Goal: Task Accomplishment & Management: Manage account settings

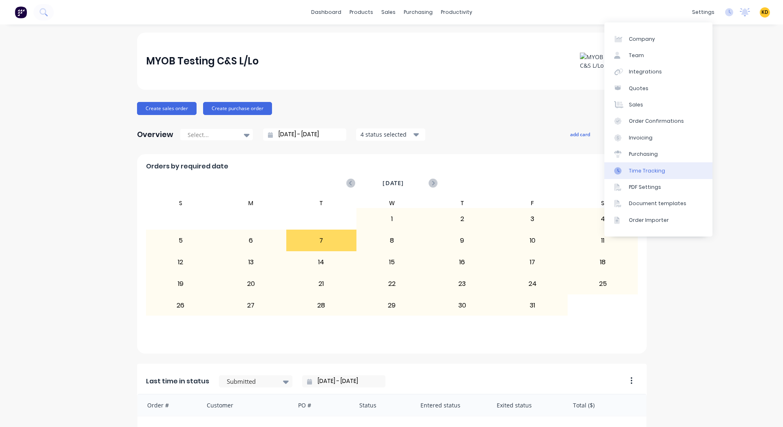
click at [661, 167] on div "Time Tracking" at bounding box center [647, 170] width 36 height 7
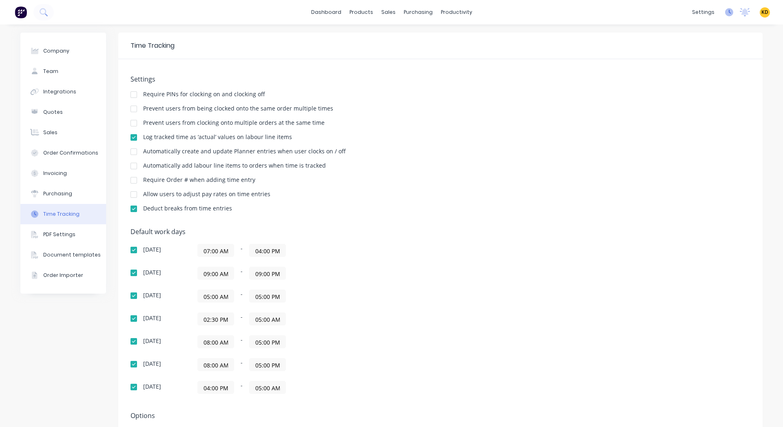
click at [725, 15] on icon at bounding box center [729, 12] width 8 height 8
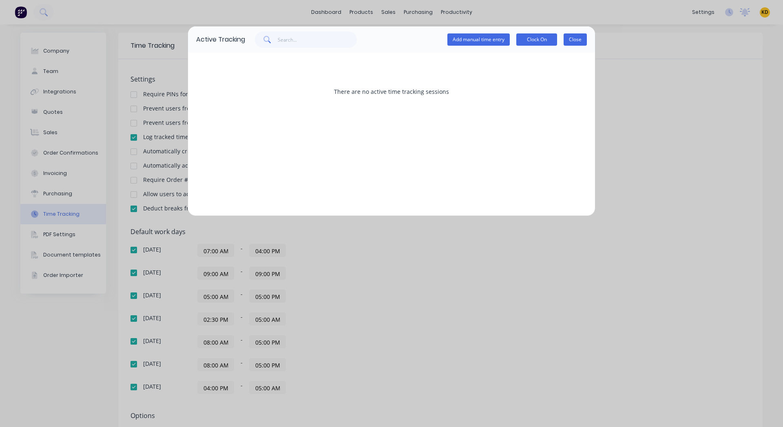
click at [577, 37] on button "Close" at bounding box center [575, 39] width 23 height 12
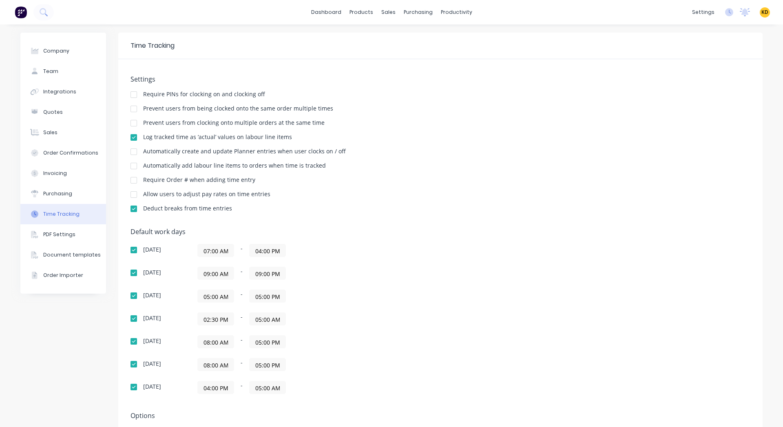
click at [212, 323] on input "02:30 PM" at bounding box center [216, 319] width 36 height 12
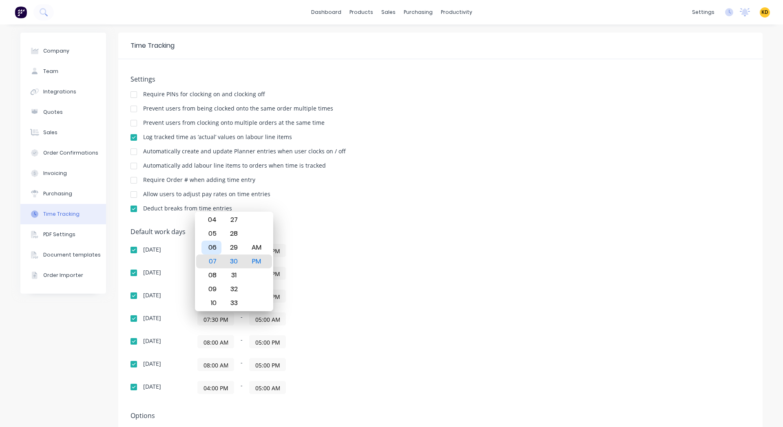
click at [210, 250] on div "06" at bounding box center [211, 248] width 20 height 14
click at [262, 245] on div "AM" at bounding box center [256, 248] width 20 height 14
type input "06:30 AM"
click at [361, 250] on div "07:00 AM - 04:00 PM" at bounding box center [299, 250] width 204 height 13
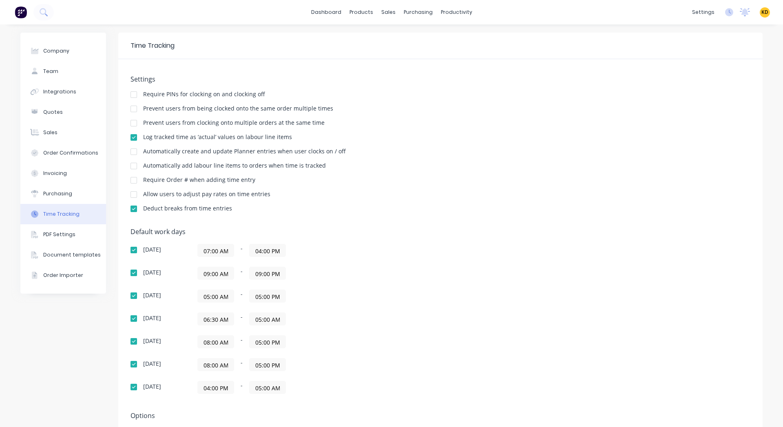
click at [220, 320] on input "06:30 AM" at bounding box center [216, 319] width 36 height 12
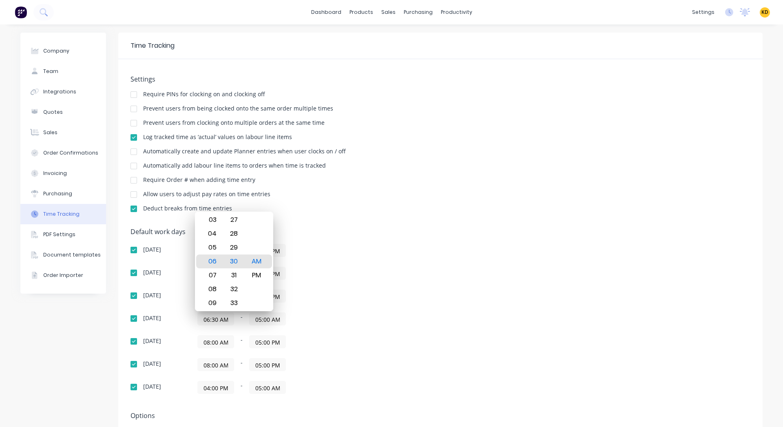
click at [356, 282] on div "Sunday 07:00 AM - 04:00 PM Monday 09:00 AM - 09:00 PM Tuesday 05:00 AM - 05:00 …" at bounding box center [274, 319] width 286 height 150
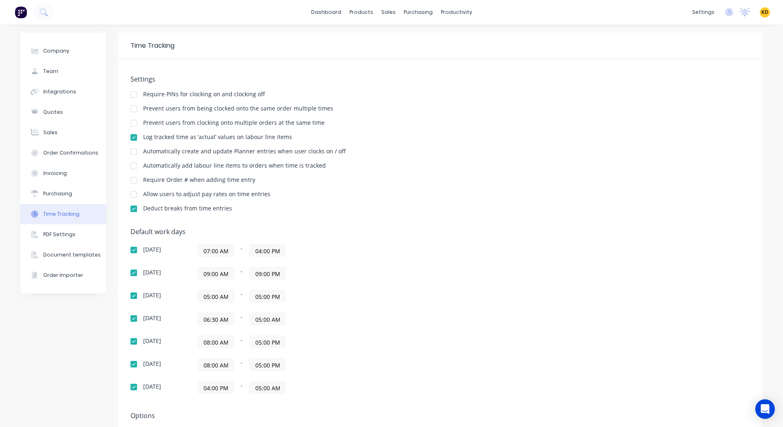
click at [273, 319] on input "05:00 AM" at bounding box center [268, 319] width 36 height 12
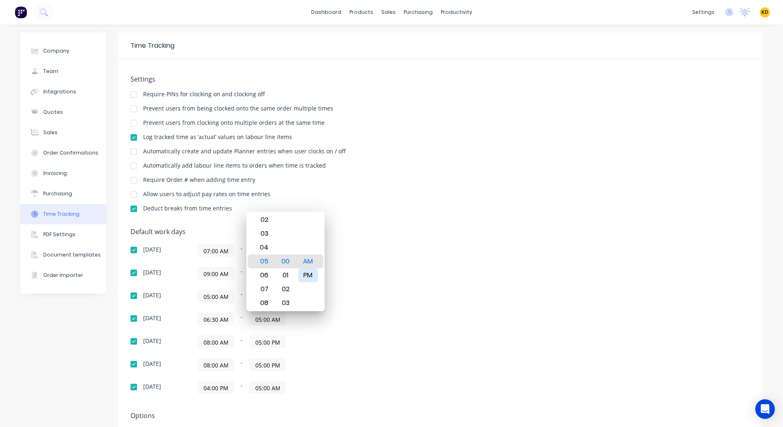
click at [300, 277] on div "PM" at bounding box center [308, 275] width 20 height 14
type input "05:00 PM"
click at [370, 261] on div "Sunday 07:00 AM - 04:00 PM Monday 09:00 AM - 09:00 PM Tuesday 05:00 AM - 05:00 …" at bounding box center [274, 319] width 286 height 150
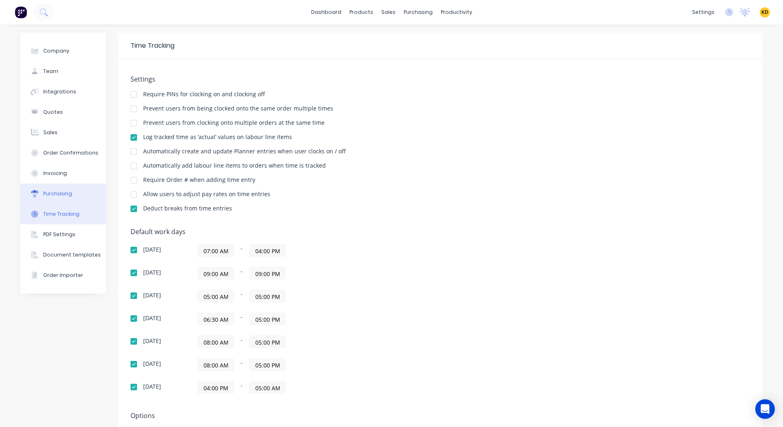
click at [59, 200] on button "Purchasing" at bounding box center [63, 194] width 86 height 20
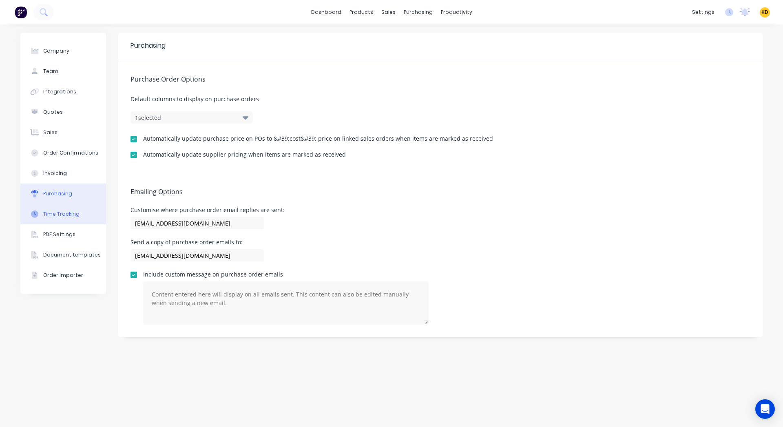
click at [62, 215] on div "Time Tracking" at bounding box center [61, 213] width 36 height 7
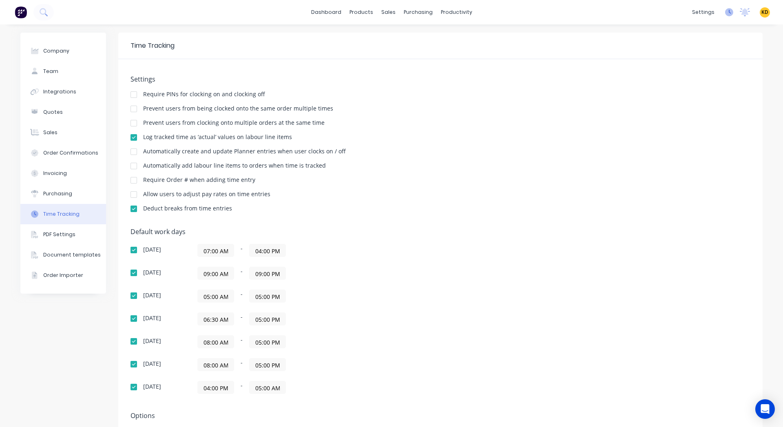
click at [725, 13] on icon at bounding box center [729, 12] width 8 height 8
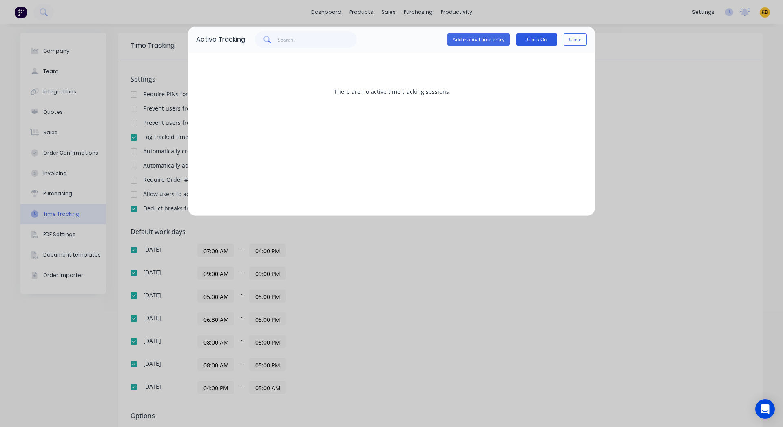
click at [527, 40] on button "Clock On" at bounding box center [536, 39] width 41 height 12
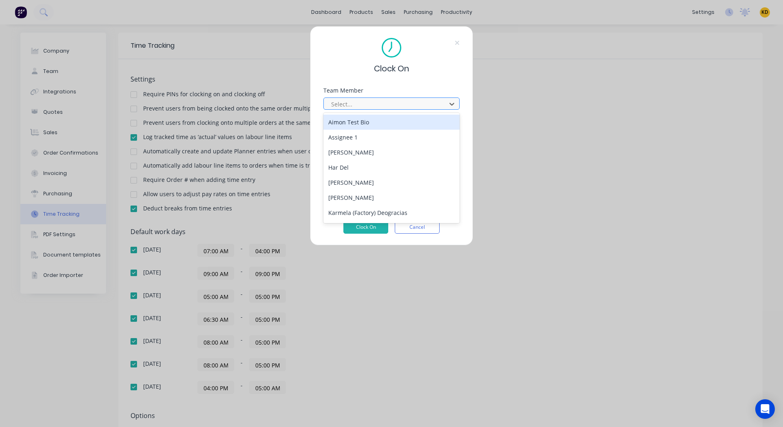
click at [361, 107] on div at bounding box center [386, 104] width 112 height 10
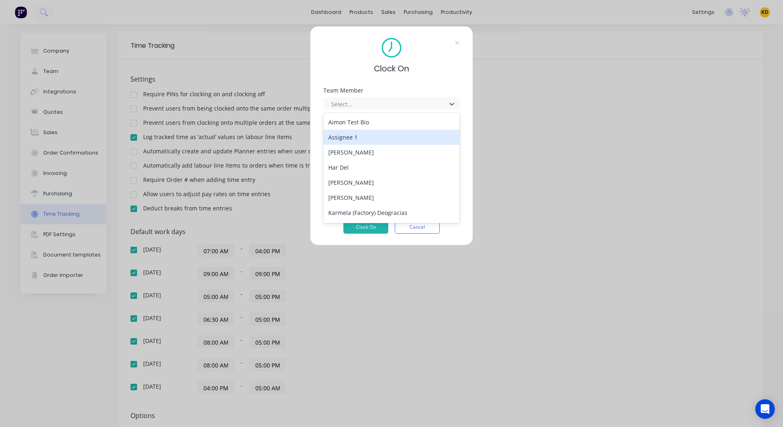
click at [365, 139] on div "Assignee 1" at bounding box center [391, 137] width 136 height 15
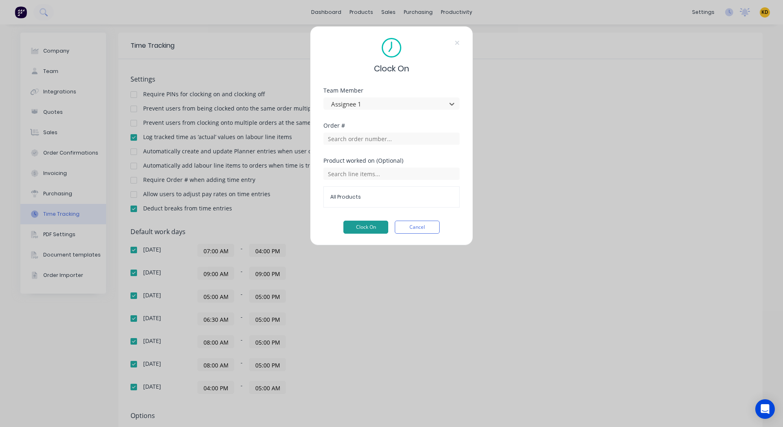
click at [356, 226] on button "Clock On" at bounding box center [365, 227] width 45 height 13
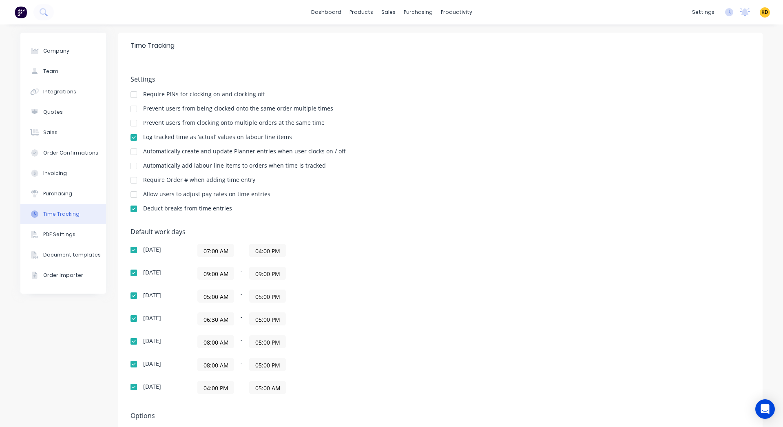
click at [356, 226] on div "Settings Require PINs for clocking on and clocking off Prevent users from being…" at bounding box center [440, 275] width 644 height 433
click at [208, 317] on input "06:30 AM" at bounding box center [216, 319] width 36 height 12
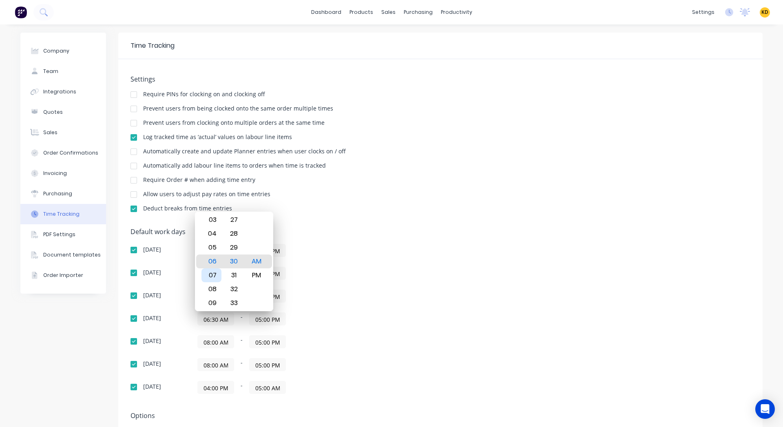
click at [214, 277] on div "07" at bounding box center [211, 275] width 20 height 14
type input "07:30 AM"
click at [377, 246] on div "07:00 AM - 04:00 PM" at bounding box center [299, 250] width 204 height 13
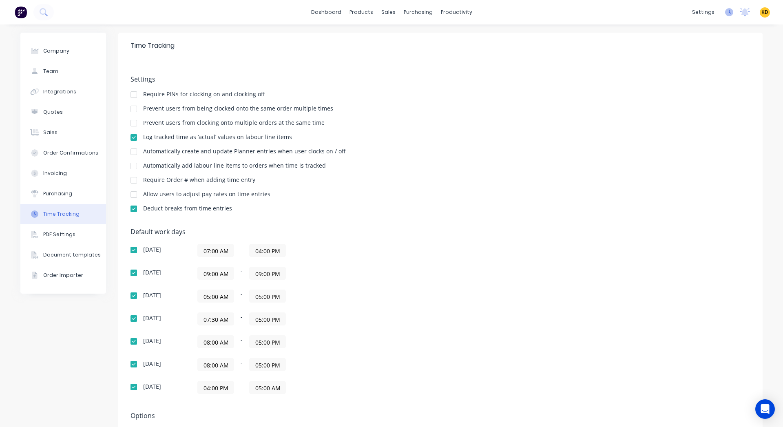
click at [725, 9] on icon at bounding box center [729, 12] width 8 height 8
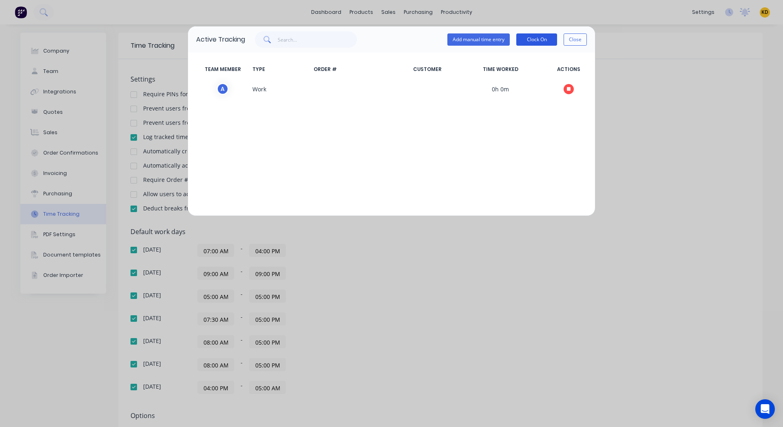
click at [531, 35] on button "Clock On" at bounding box center [536, 39] width 41 height 12
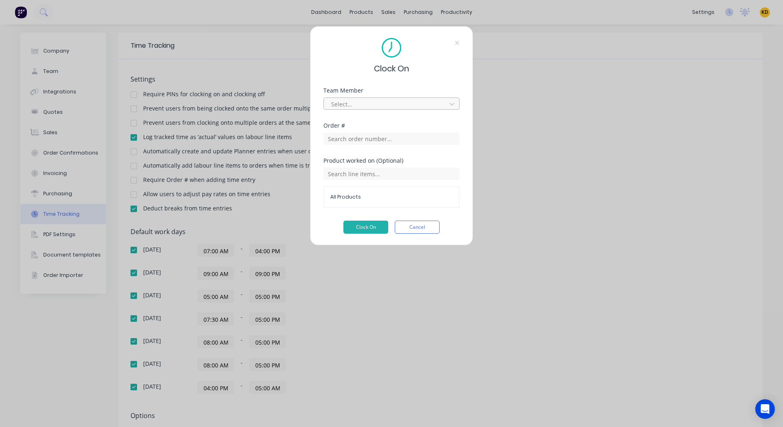
click at [372, 103] on div at bounding box center [386, 104] width 112 height 10
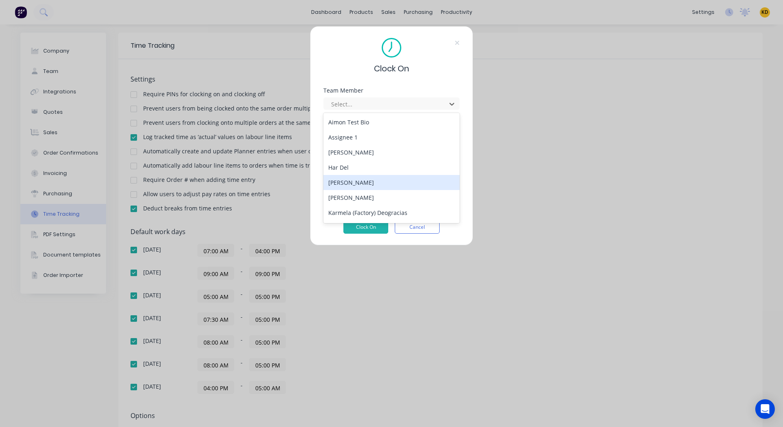
click at [367, 182] on div "Harold Prod" at bounding box center [391, 182] width 136 height 15
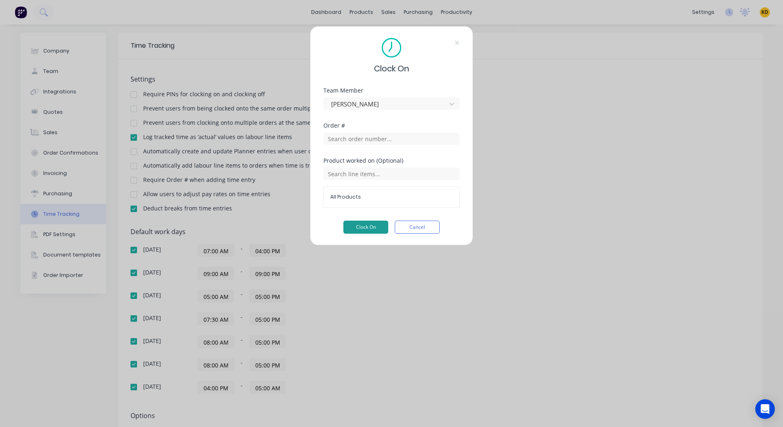
click at [364, 228] on button "Clock On" at bounding box center [365, 227] width 45 height 13
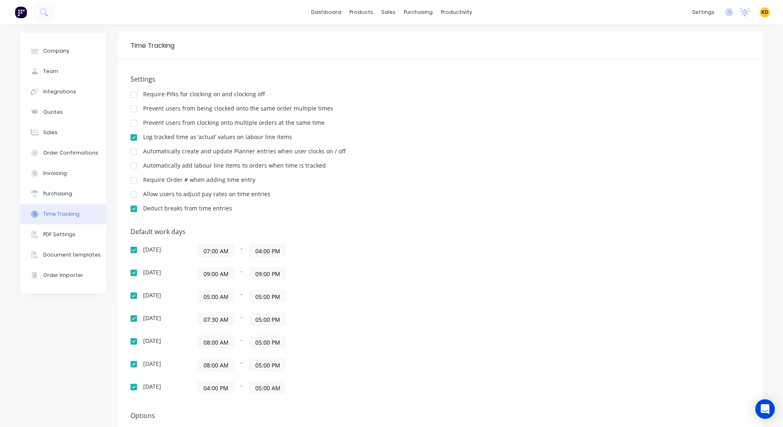
click at [762, 14] on span "KD" at bounding box center [765, 12] width 7 height 7
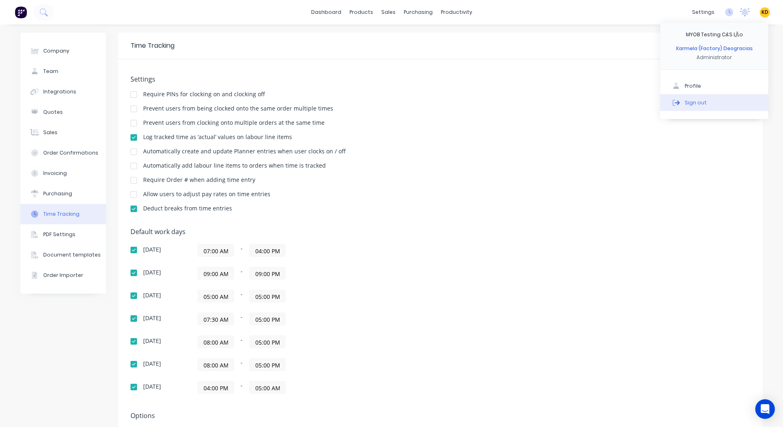
click at [724, 100] on button "Sign out" at bounding box center [714, 102] width 108 height 16
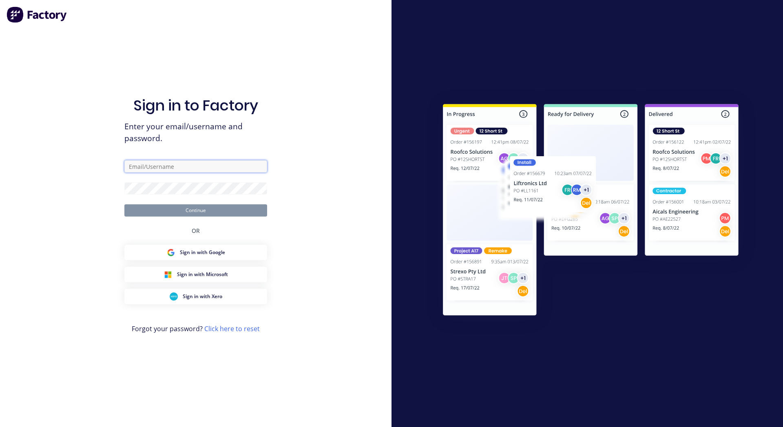
click at [198, 168] on input "text" at bounding box center [195, 166] width 143 height 12
paste input "[EMAIL_ADDRESS][DOMAIN_NAME]"
type input "[EMAIL_ADDRESS][DOMAIN_NAME]"
click at [98, 231] on div "Sign in to Factory Enter your email/username and password. [EMAIL_ADDRESS][DOMA…" at bounding box center [196, 213] width 392 height 427
click at [178, 214] on button "Continue" at bounding box center [195, 210] width 143 height 12
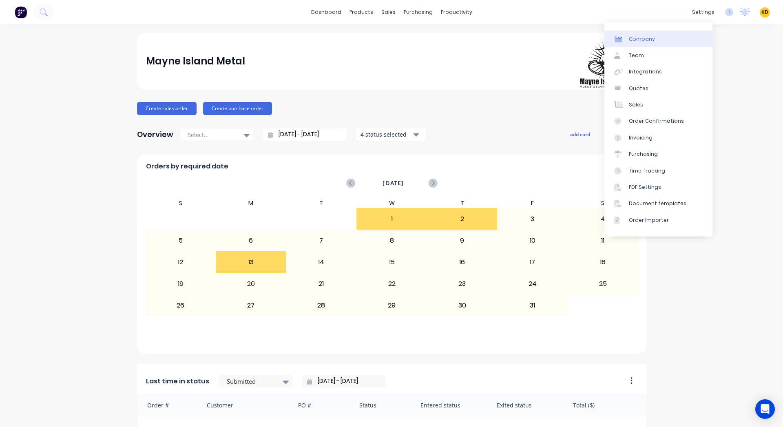
click at [677, 39] on link "Company" at bounding box center [658, 39] width 108 height 16
select select "CA"
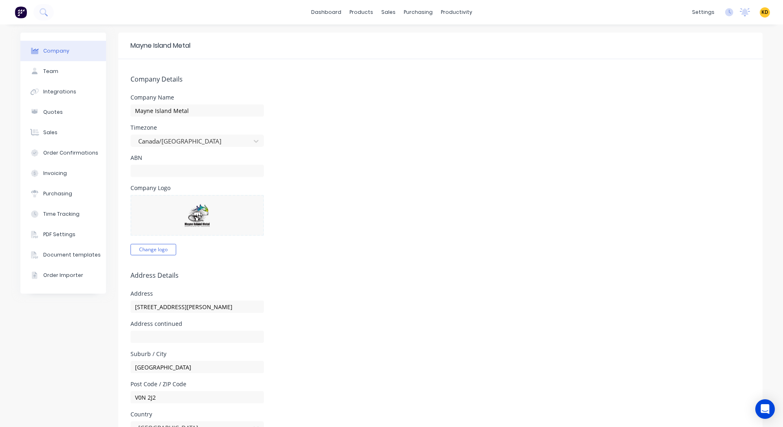
click at [762, 10] on span "KD" at bounding box center [765, 12] width 7 height 7
click at [609, 13] on div "dashboard products sales purchasing productivity dashboard products Product Cat…" at bounding box center [391, 12] width 783 height 24
click at [762, 11] on span "KD" at bounding box center [765, 12] width 7 height 7
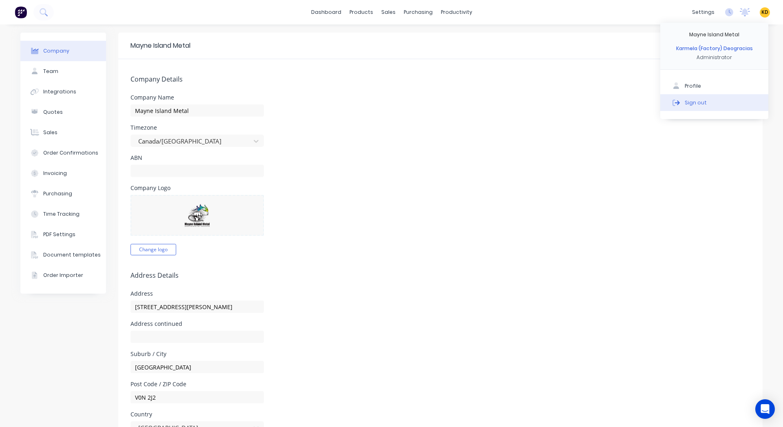
click at [730, 104] on button "Sign out" at bounding box center [714, 102] width 108 height 16
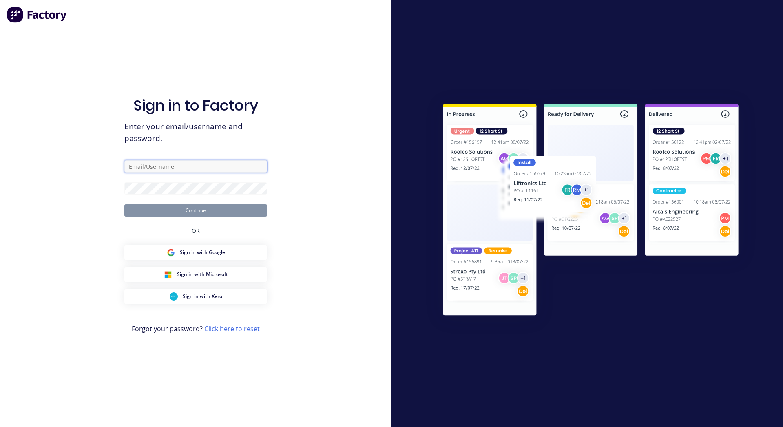
click at [182, 166] on input "text" at bounding box center [195, 166] width 143 height 12
paste input "karmela+default@factory.app"
type input "karmela+default@factory.app"
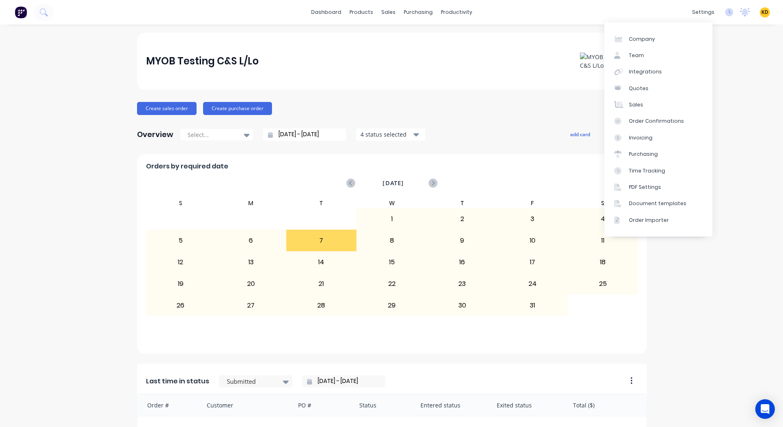
click at [661, 29] on div "Company Team Integrations Quotes Sales Order Confirmations Invoicing Purchasing…" at bounding box center [658, 129] width 108 height 214
click at [650, 38] on div "Company" at bounding box center [642, 38] width 26 height 7
select select "AU"
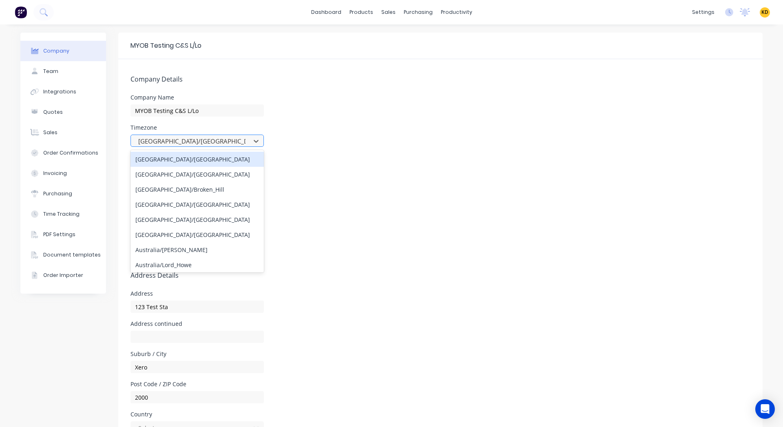
click at [217, 137] on div at bounding box center [191, 141] width 109 height 10
type input "canada"
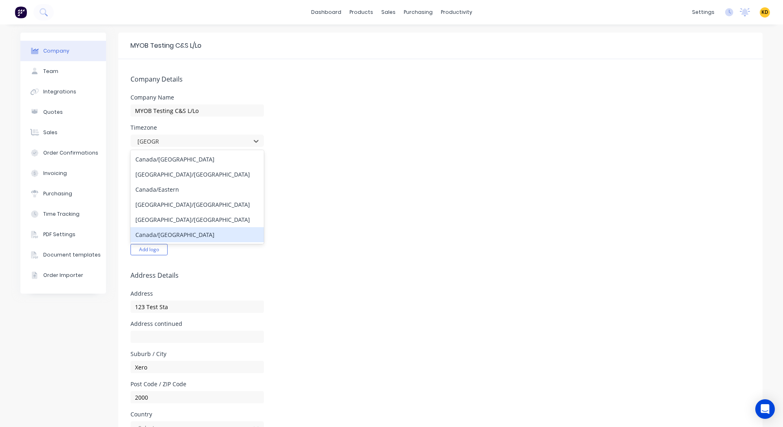
click at [197, 235] on div "Canada/[GEOGRAPHIC_DATA]" at bounding box center [197, 234] width 133 height 15
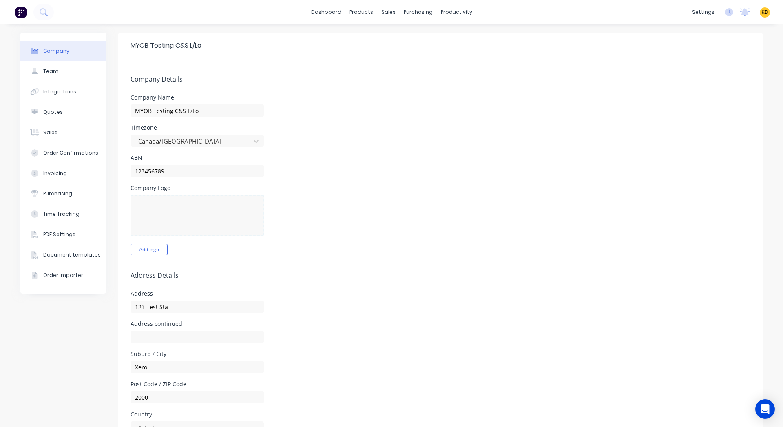
click at [341, 235] on div "Company Logo Add logo" at bounding box center [441, 220] width 620 height 70
click at [71, 210] on div "Time Tracking" at bounding box center [61, 213] width 36 height 7
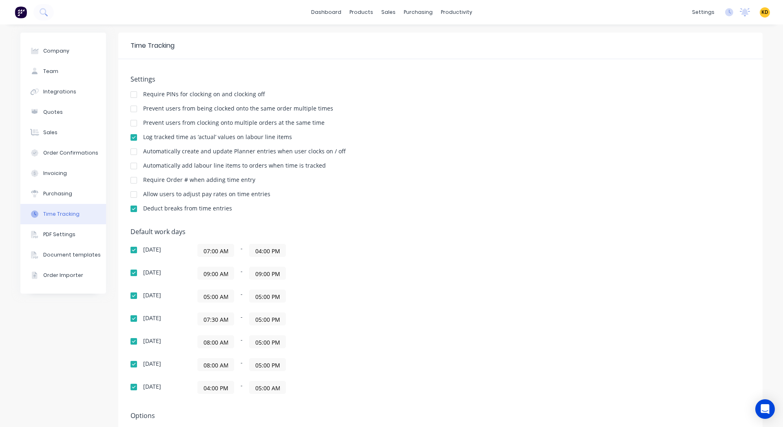
click at [762, 13] on span "KD" at bounding box center [765, 12] width 7 height 7
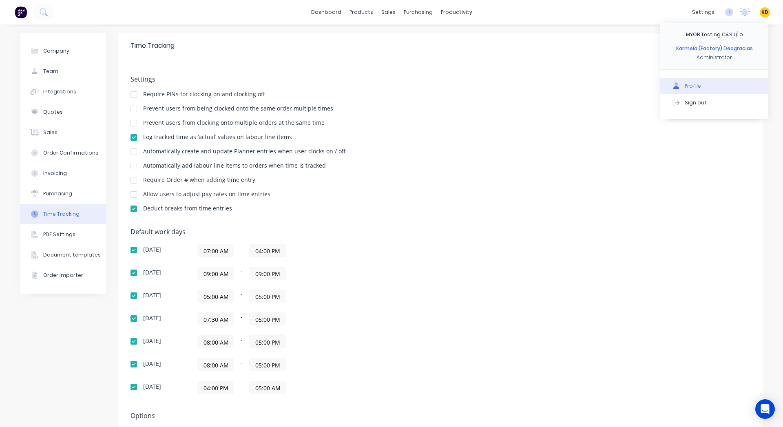
click at [692, 84] on div "Profile" at bounding box center [693, 85] width 16 height 7
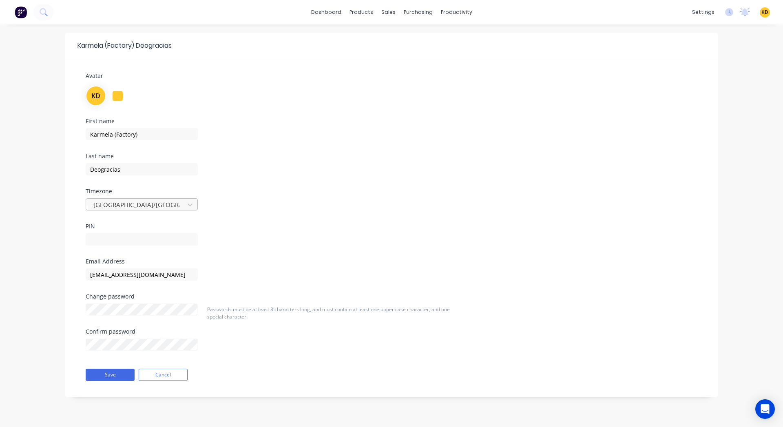
click at [127, 205] on div at bounding box center [137, 205] width 88 height 10
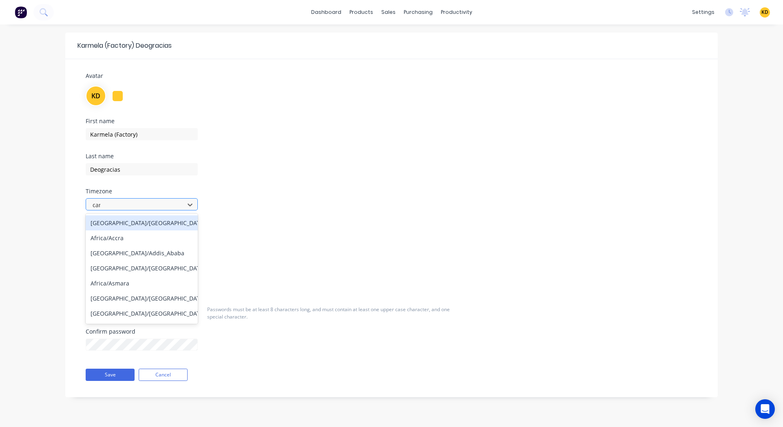
type input "cana"
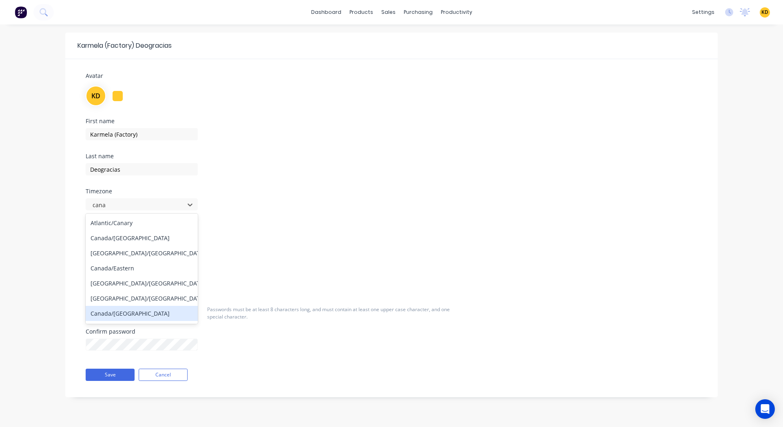
click at [137, 308] on div "Canada/[GEOGRAPHIC_DATA]" at bounding box center [142, 313] width 112 height 15
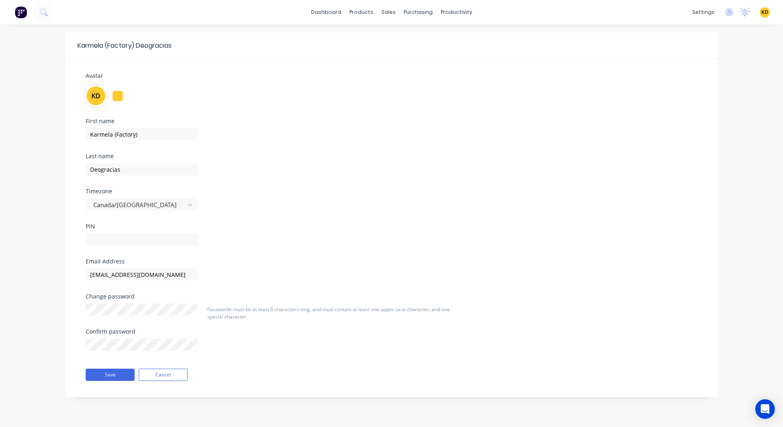
click at [123, 383] on div "Save Cancel" at bounding box center [175, 375] width 191 height 20
click at [108, 373] on button "Save" at bounding box center [110, 375] width 49 height 12
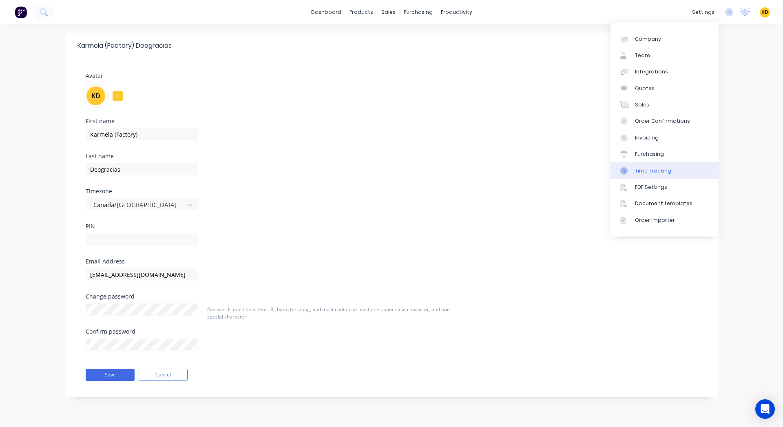
click at [679, 165] on link "Time Tracking" at bounding box center [665, 170] width 108 height 16
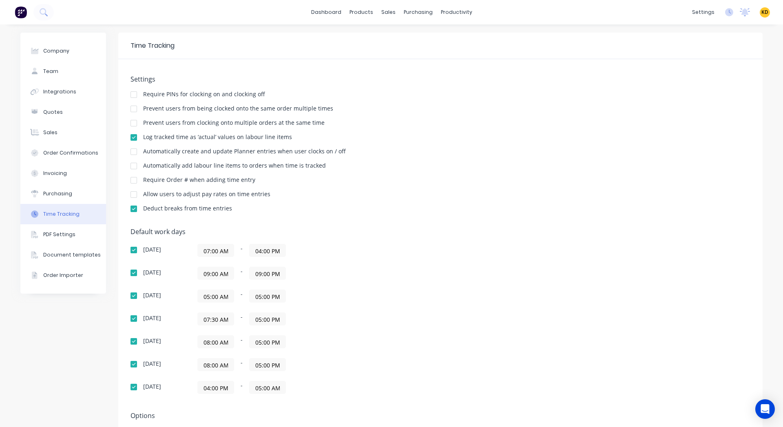
click at [212, 322] on input "07:30 AM" at bounding box center [216, 319] width 36 height 12
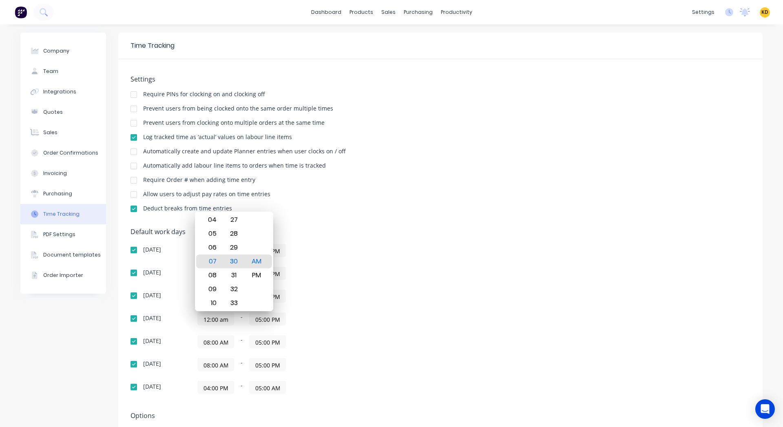
type input "12:00 AM"
click at [357, 287] on div "Sunday 07:00 AM - 04:00 PM Monday 09:00 AM - 09:00 PM Tuesday 05:00 AM - 05:00 …" at bounding box center [274, 319] width 286 height 150
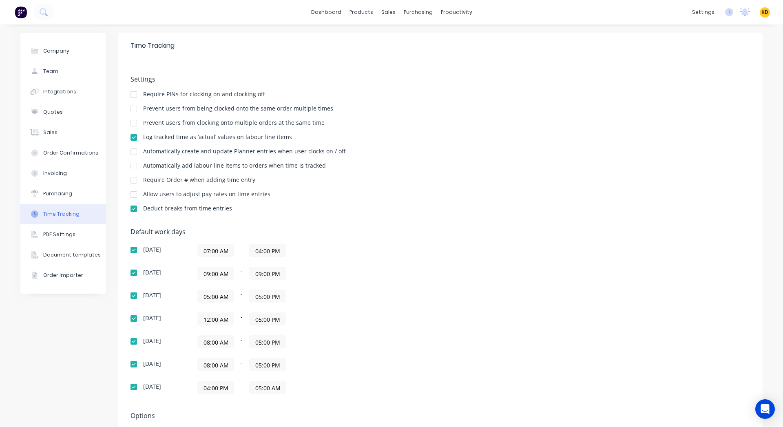
click at [262, 327] on div "Sunday 07:00 AM - 04:00 PM Monday 09:00 AM - 09:00 PM Tuesday 05:00 AM - 05:00 …" at bounding box center [274, 319] width 286 height 150
click at [262, 317] on input "05:00 PM" at bounding box center [268, 319] width 36 height 12
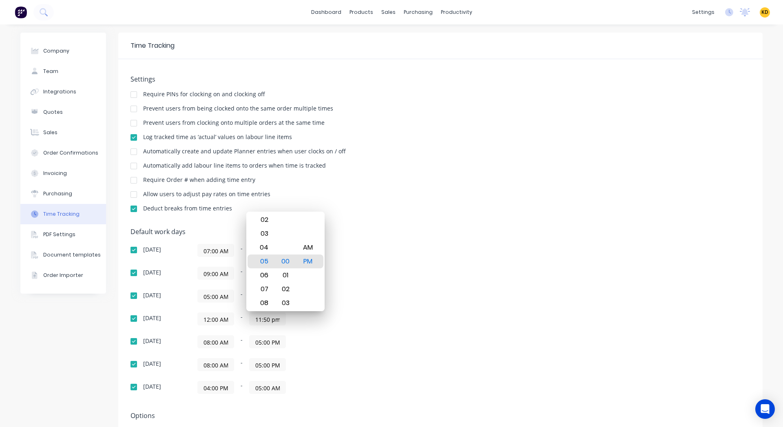
scroll to position [0, 0]
click at [263, 319] on input "11:50 pm" at bounding box center [268, 319] width 36 height 12
type input "11:59 PM"
click at [348, 311] on div "Sunday 07:00 AM - 04:00 PM Monday 09:00 AM - 09:00 PM Tuesday 05:00 AM - 05:00 …" at bounding box center [274, 319] width 286 height 150
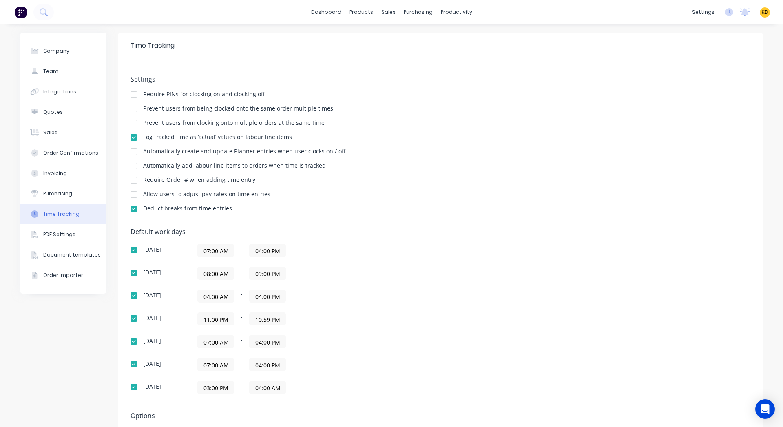
click at [348, 311] on div "Sunday 07:00 AM - 04:00 PM Monday 08:00 AM - 09:00 PM Tuesday 04:00 AM - 04:00 …" at bounding box center [274, 319] width 286 height 150
click at [335, 319] on div "Sunday 07:00 AM - 04:00 PM Monday 08:00 AM - 09:00 PM Tuesday 04:00 AM - 04:00 …" at bounding box center [274, 319] width 286 height 150
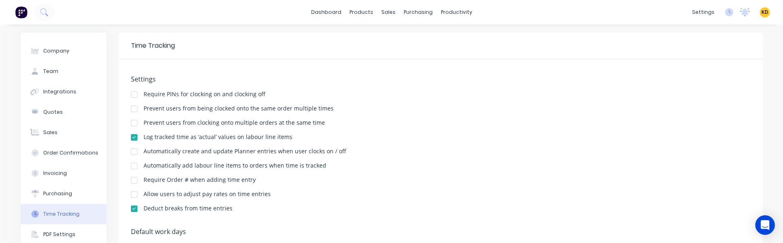
scroll to position [257, 0]
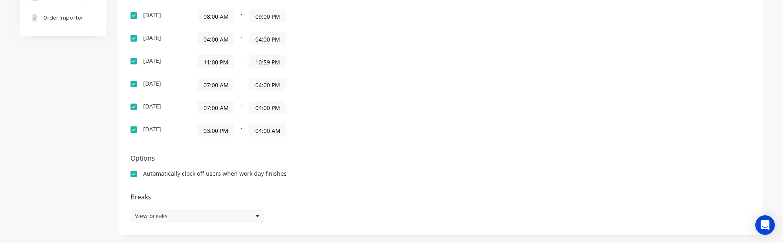
click at [213, 56] on input "11:00 PM" at bounding box center [216, 61] width 36 height 12
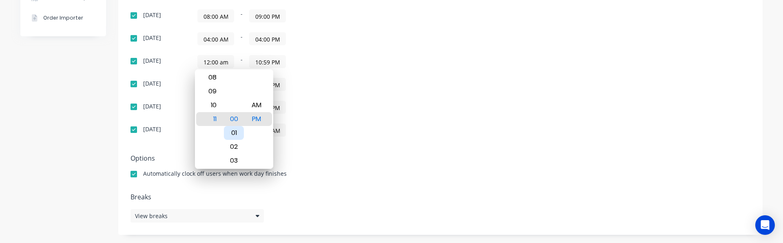
type input "12:00 AM"
click at [266, 117] on div "AM" at bounding box center [256, 119] width 20 height 14
click at [321, 88] on div "07:00 AM - 04:00 PM" at bounding box center [299, 84] width 204 height 13
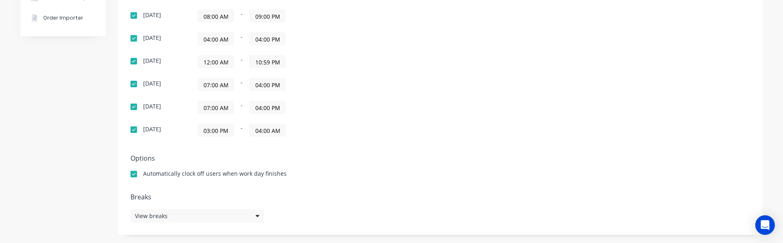
click at [255, 64] on input "10:59 PM" at bounding box center [268, 61] width 36 height 12
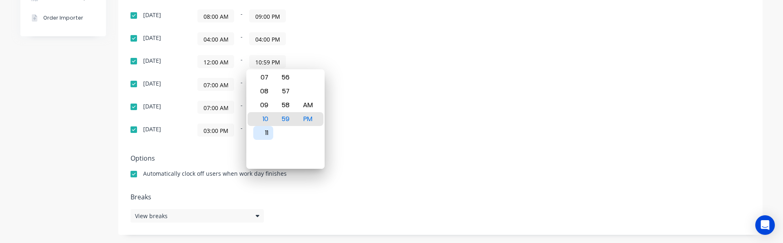
click at [261, 134] on div "11" at bounding box center [263, 133] width 20 height 14
type input "11:59 PM"
click at [402, 124] on div "Saturday 03:00 PM - 04:00 AM" at bounding box center [274, 130] width 286 height 13
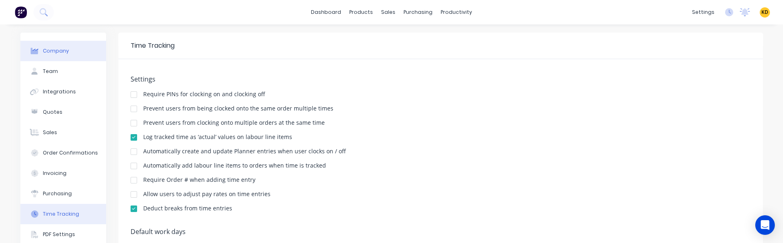
click at [50, 51] on div "Company" at bounding box center [56, 50] width 26 height 7
select select "AU"
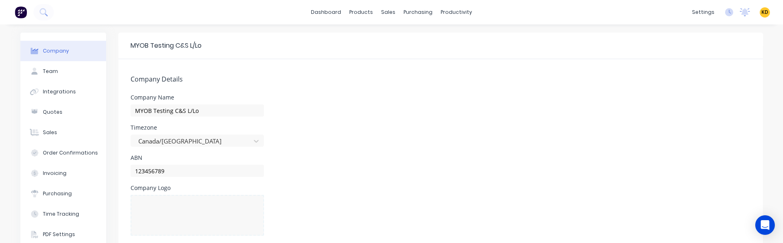
click at [761, 11] on span "KD" at bounding box center [764, 12] width 7 height 7
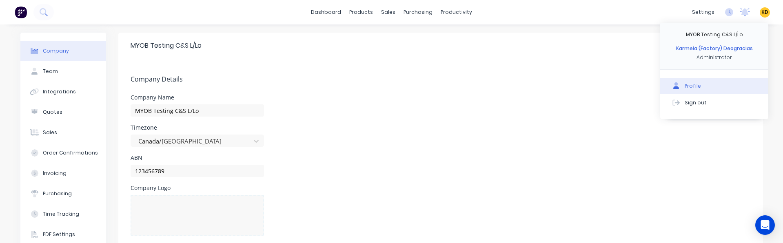
click at [694, 86] on button "Profile" at bounding box center [714, 86] width 108 height 16
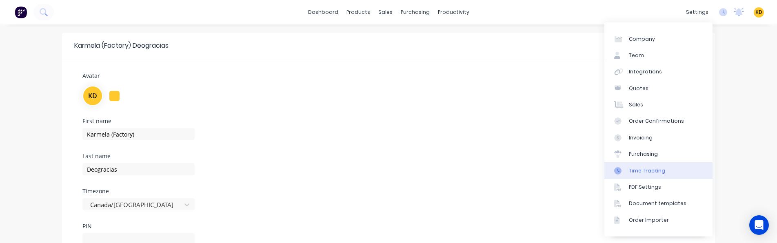
click at [666, 165] on link "Time Tracking" at bounding box center [658, 170] width 108 height 16
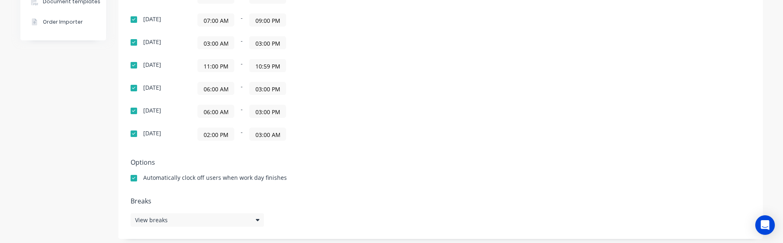
scroll to position [250, 0]
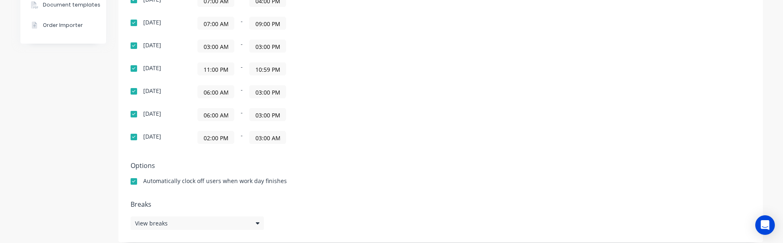
click at [210, 69] on input "11:00 PM" at bounding box center [216, 69] width 36 height 12
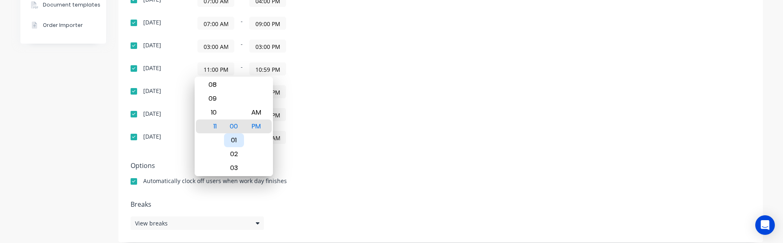
click at [237, 145] on div "01" at bounding box center [234, 140] width 20 height 14
click at [255, 110] on div "AM" at bounding box center [256, 113] width 20 height 14
click at [329, 102] on div "Sunday 07:00 AM - 04:00 PM Monday 07:00 AM - 09:00 PM Tuesday 03:00 AM - 03:00 …" at bounding box center [274, 69] width 286 height 150
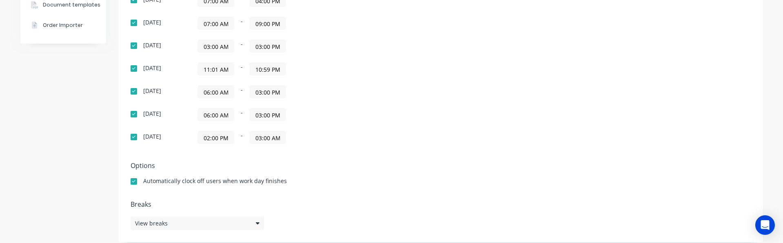
click at [204, 68] on input "11:01 AM" at bounding box center [216, 69] width 36 height 12
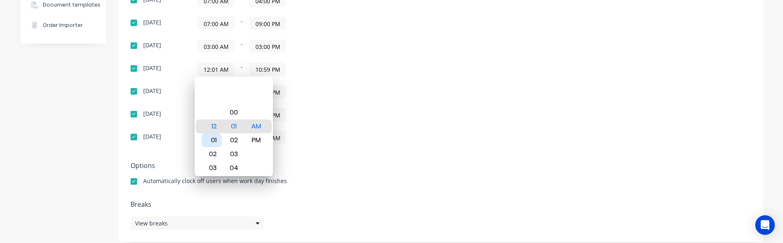
click at [210, 139] on div "01" at bounding box center [211, 140] width 20 height 14
click at [234, 115] on div "00" at bounding box center [234, 113] width 20 height 14
type input "01:00 AM"
click at [306, 105] on div "Sunday 07:00 AM - 04:00 PM Monday 07:00 AM - 09:00 PM Tuesday 03:00 AM - 03:00 …" at bounding box center [274, 69] width 286 height 150
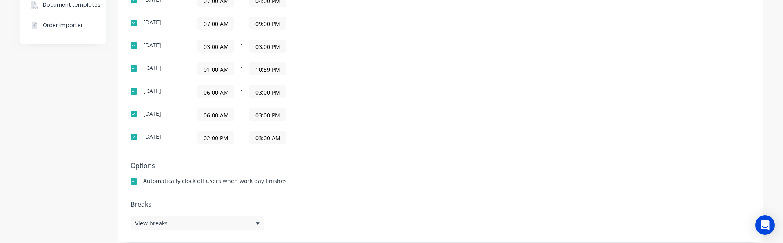
click at [266, 71] on input "10:59 PM" at bounding box center [268, 69] width 36 height 12
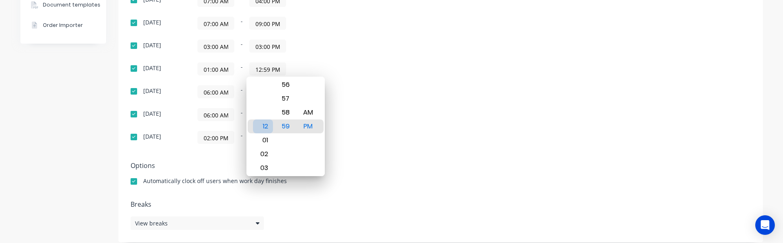
click at [263, 126] on div "12" at bounding box center [263, 127] width 20 height 14
click at [312, 111] on div "AM" at bounding box center [308, 113] width 20 height 14
type input "12:59 AM"
click at [359, 111] on div "06:00 AM - 03:00 PM" at bounding box center [299, 114] width 204 height 13
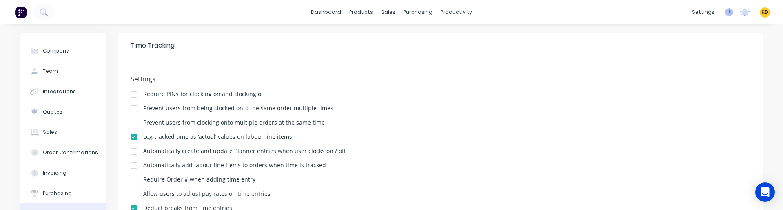
click at [725, 12] on icon at bounding box center [729, 12] width 8 height 8
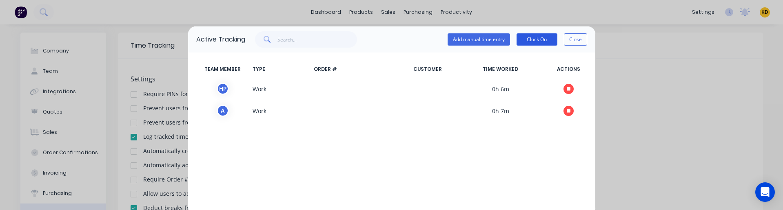
click at [536, 40] on button "Clock On" at bounding box center [536, 39] width 41 height 12
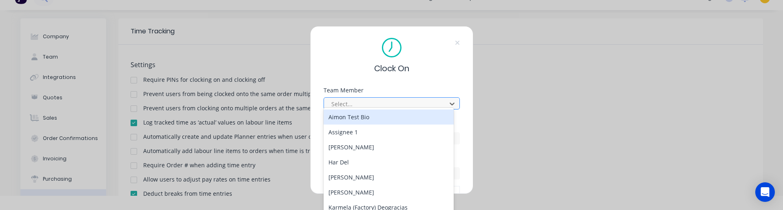
click at [344, 108] on div at bounding box center [386, 104] width 112 height 10
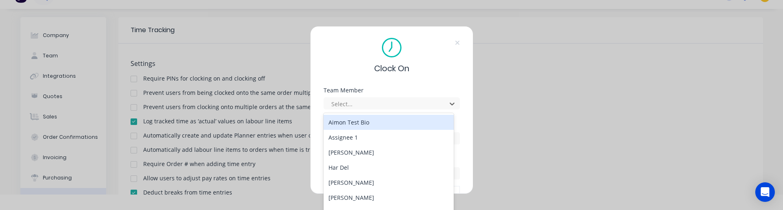
scroll to position [16, 0]
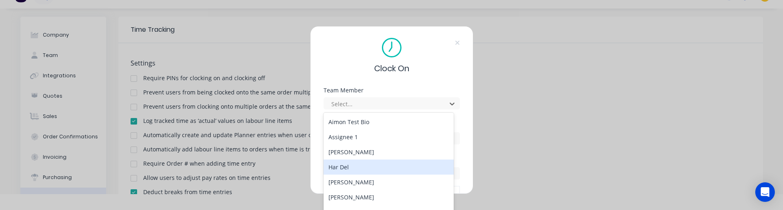
click at [363, 165] on div "Har Del" at bounding box center [388, 167] width 130 height 15
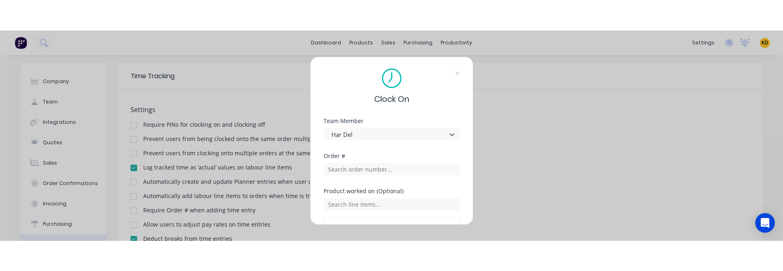
scroll to position [51, 0]
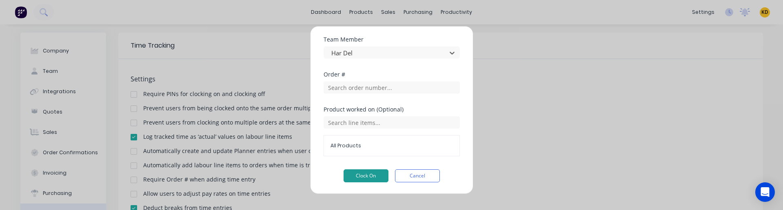
click at [356, 179] on button "Clock On" at bounding box center [365, 176] width 45 height 13
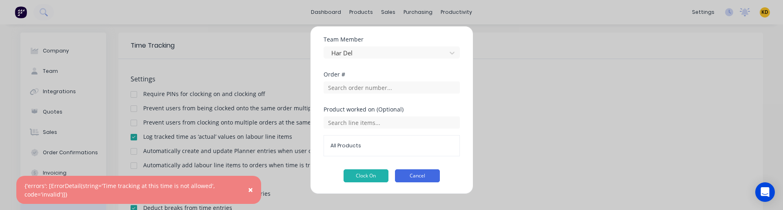
click at [406, 179] on button "Cancel" at bounding box center [417, 176] width 45 height 13
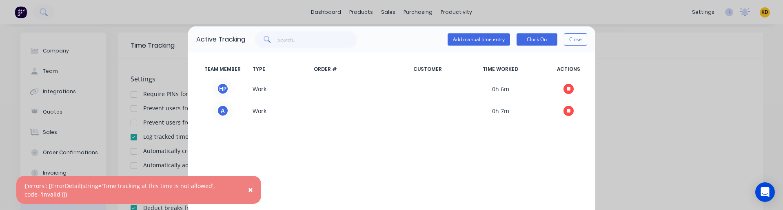
click at [252, 191] on span "×" at bounding box center [250, 189] width 5 height 11
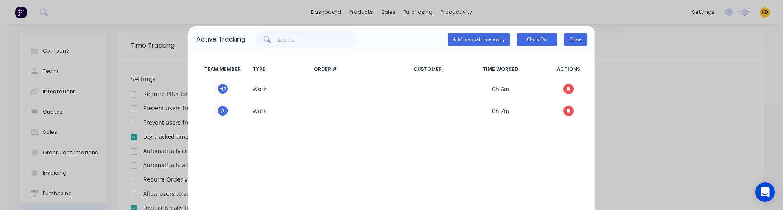
click at [575, 41] on button "Close" at bounding box center [575, 39] width 23 height 12
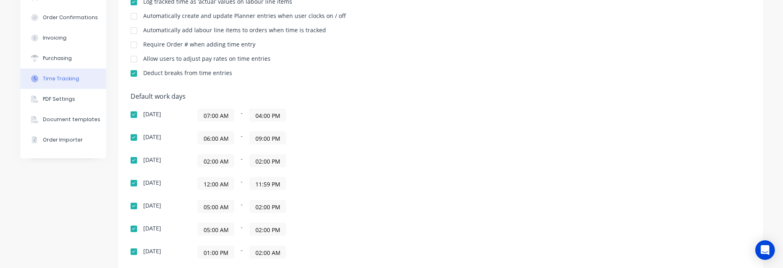
scroll to position [0, 0]
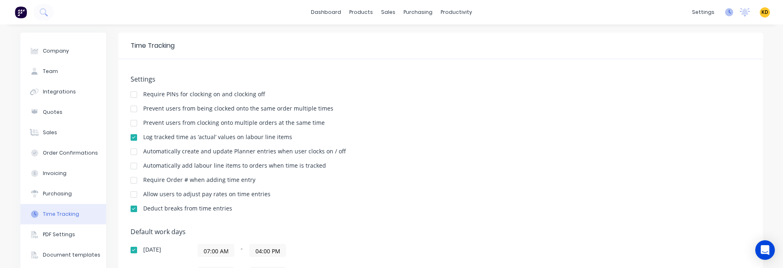
click at [725, 13] on icon at bounding box center [729, 12] width 8 height 8
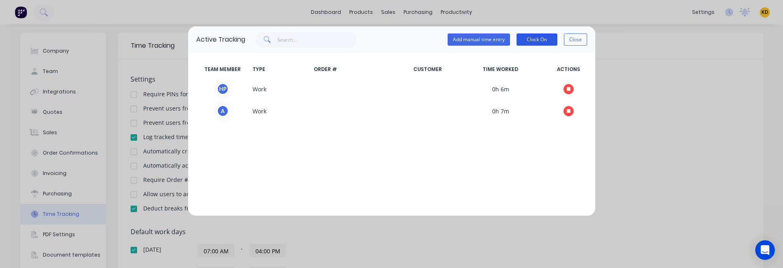
click at [542, 44] on button "Clock On" at bounding box center [536, 39] width 41 height 12
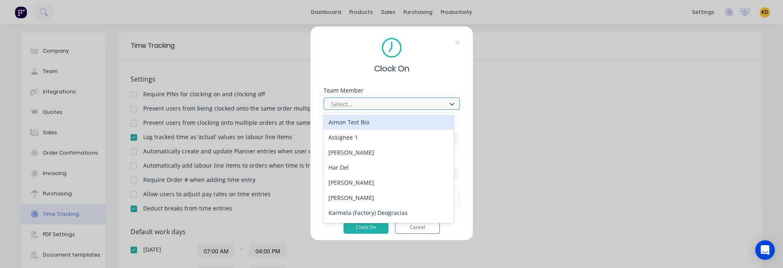
click at [348, 103] on div at bounding box center [386, 104] width 112 height 10
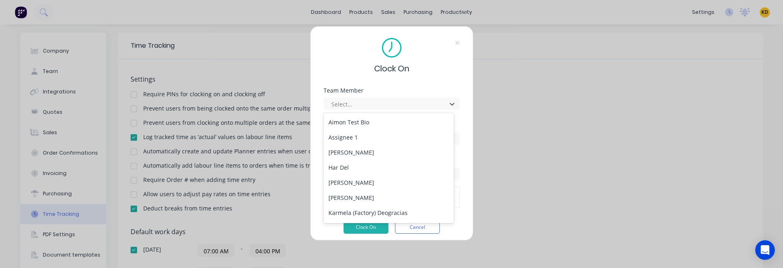
scroll to position [120, 0]
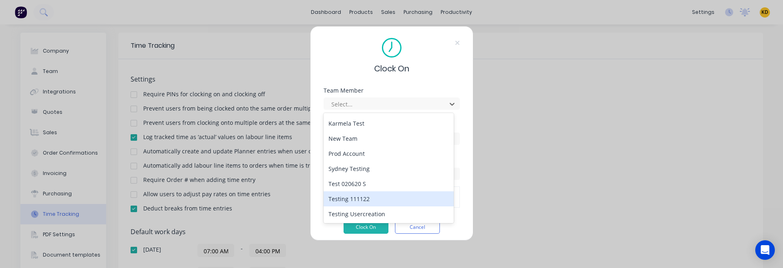
click at [359, 205] on div "Testing 111122" at bounding box center [388, 198] width 130 height 15
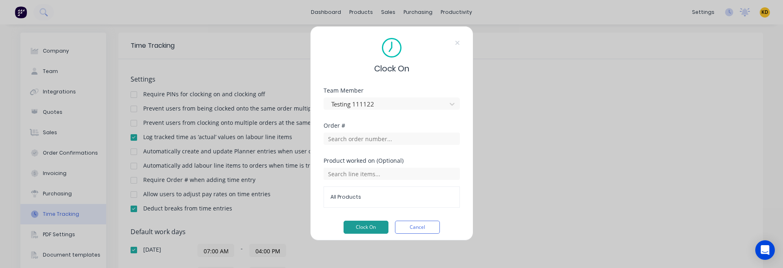
click at [370, 227] on button "Clock On" at bounding box center [365, 227] width 45 height 13
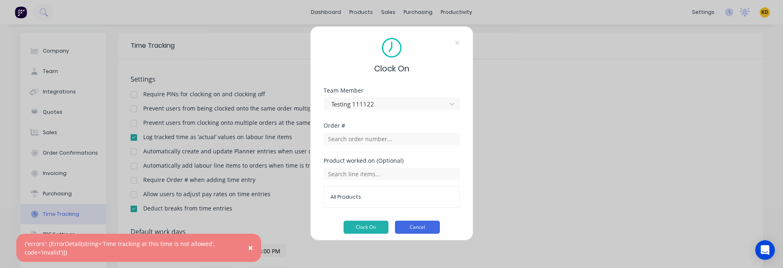
click at [421, 225] on button "Cancel" at bounding box center [417, 227] width 45 height 13
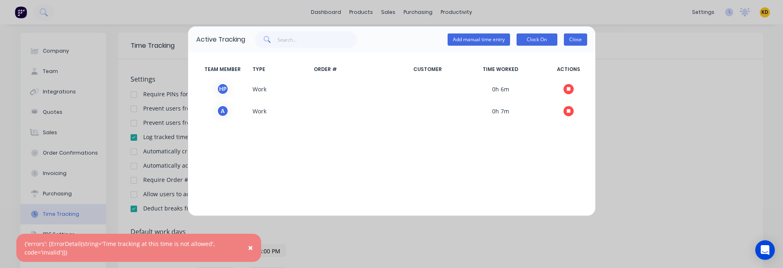
click at [579, 38] on button "Close" at bounding box center [575, 39] width 23 height 12
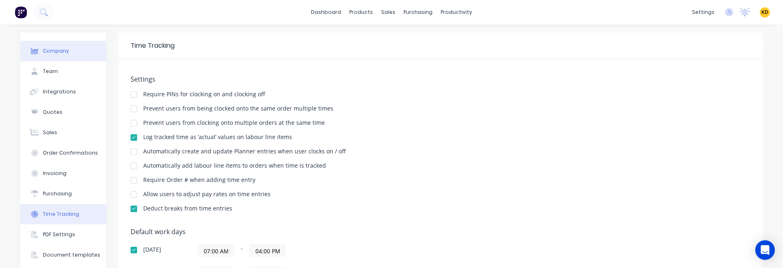
click at [66, 51] on button "Company" at bounding box center [63, 51] width 86 height 20
select select "AU"
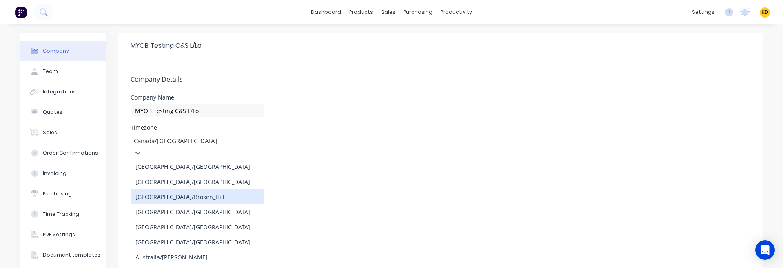
drag, startPoint x: 191, startPoint y: 142, endPoint x: 267, endPoint y: 427, distance: 294.3
click at [267, 243] on html "dashboard products sales purchasing productivity dashboard products Product Cat…" at bounding box center [391, 134] width 783 height 268
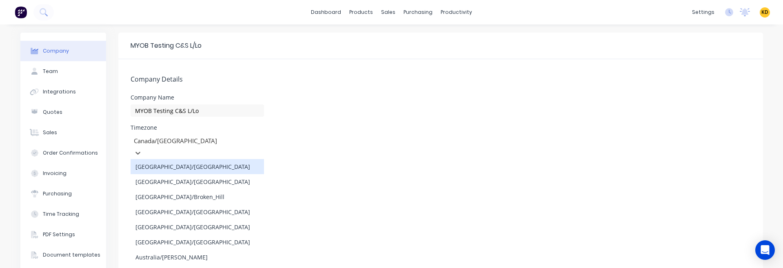
click at [210, 141] on div at bounding box center [191, 141] width 117 height 10
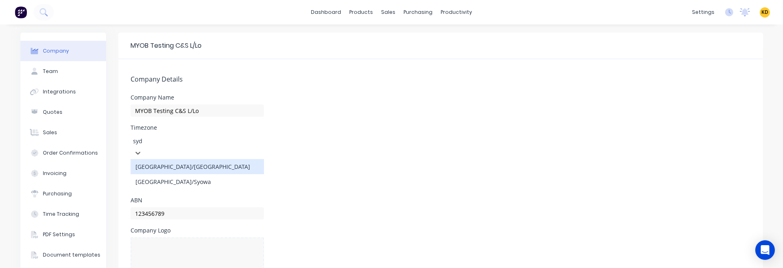
type input "sydn"
click at [185, 164] on div "[GEOGRAPHIC_DATA]/[GEOGRAPHIC_DATA]" at bounding box center [197, 166] width 133 height 15
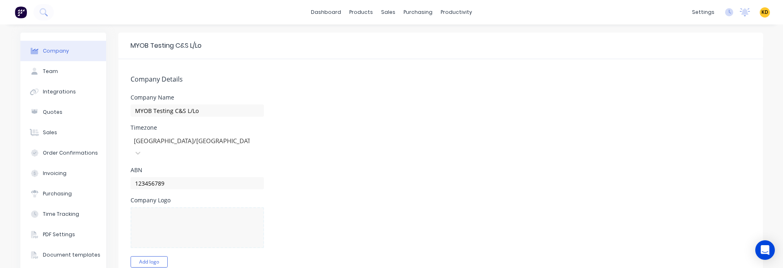
scroll to position [438, 0]
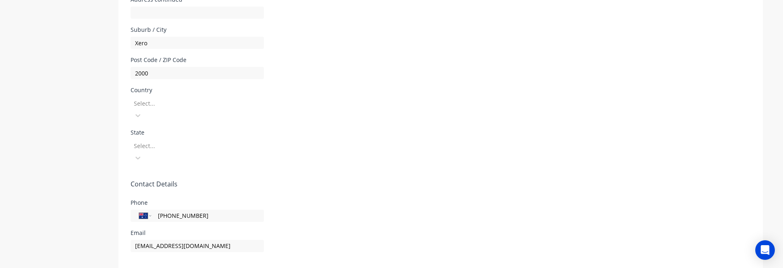
scroll to position [345, 0]
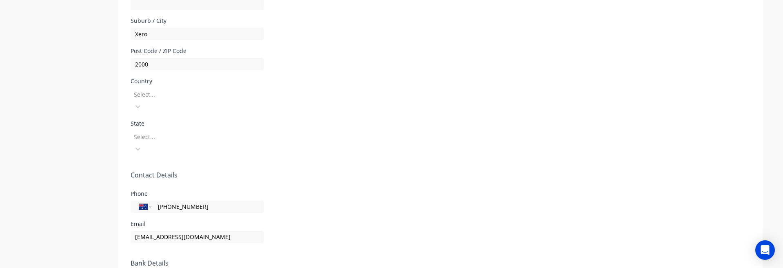
click at [150, 89] on div at bounding box center [191, 94] width 117 height 10
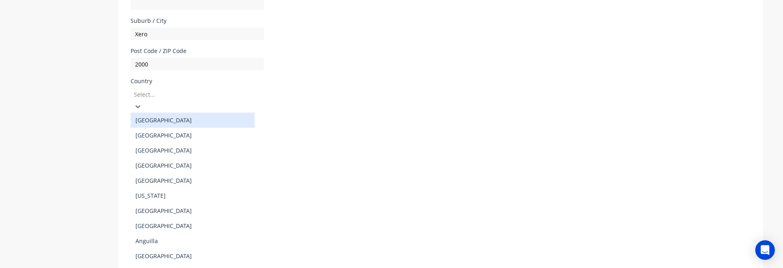
click at [150, 113] on div "[GEOGRAPHIC_DATA]" at bounding box center [193, 120] width 124 height 15
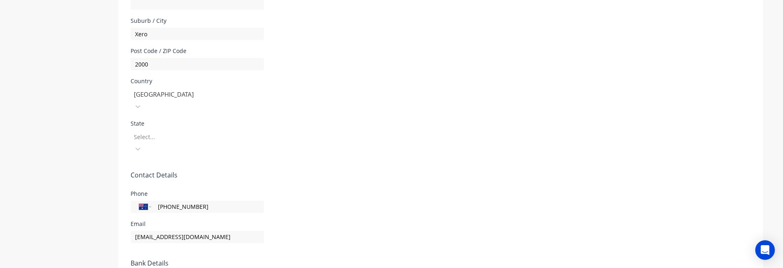
click at [189, 120] on form "Company Details Company Name MYOB Testing C&S L/Lo Timezone [GEOGRAPHIC_DATA]/[…" at bounding box center [440, 52] width 644 height 676
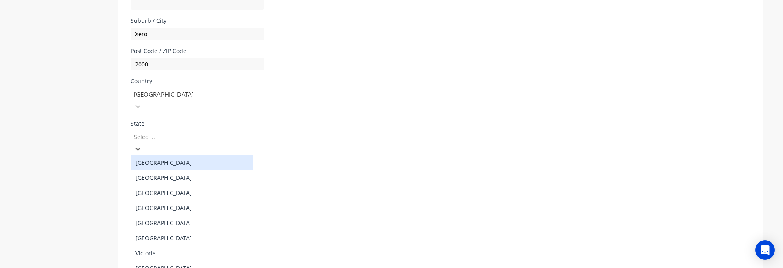
click at [168, 132] on div at bounding box center [191, 137] width 117 height 10
type input "s"
type input "so"
click at [174, 155] on div "[GEOGRAPHIC_DATA]" at bounding box center [192, 162] width 122 height 15
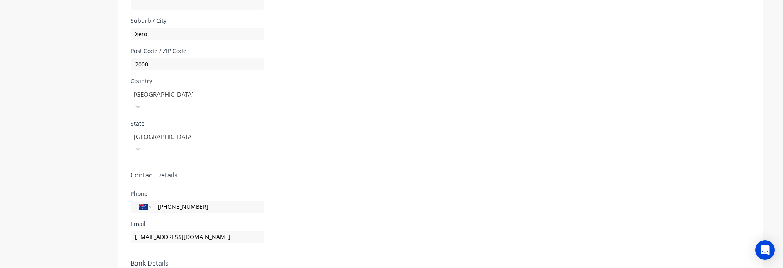
click at [88, 193] on div "Company Team Integrations Quotes Sales Order Confirmations Invoicing Purchasing…" at bounding box center [63, 38] width 86 height 702
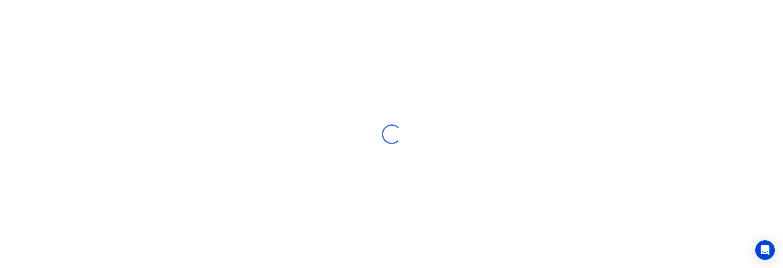
select select "AU"
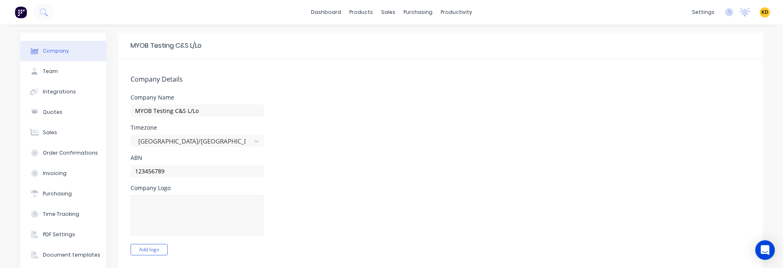
click at [759, 9] on div "KD MYOB Testing C&S L/Lo Karmela (Factory) Deogracias Administrator Profile Sig…" at bounding box center [764, 12] width 10 height 10
click at [761, 11] on span "KD" at bounding box center [764, 12] width 7 height 7
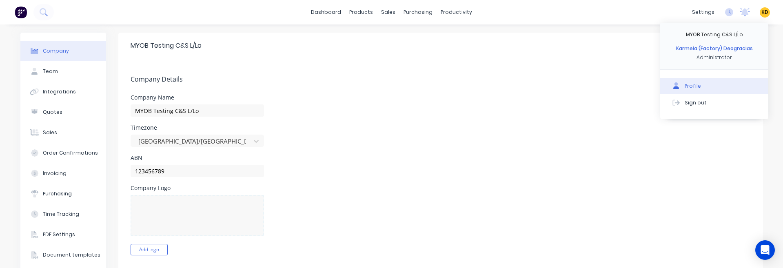
click at [690, 84] on div "Profile" at bounding box center [692, 85] width 16 height 7
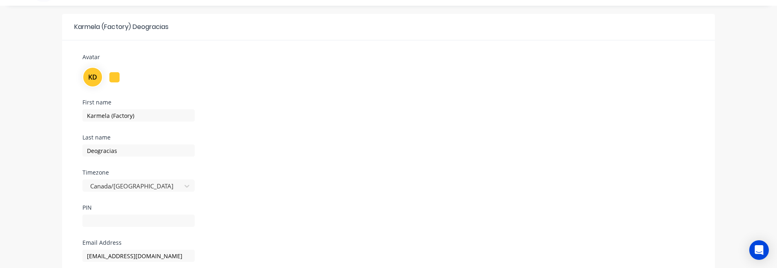
scroll to position [26, 0]
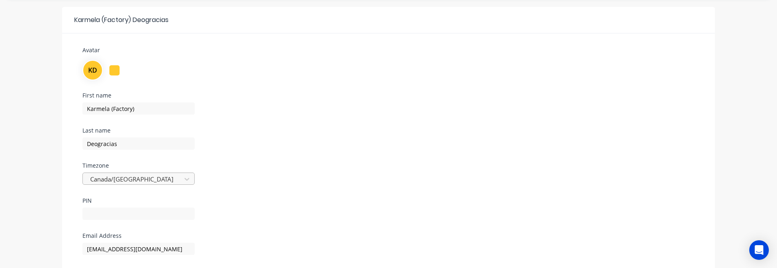
click at [160, 177] on div "Canada/[GEOGRAPHIC_DATA]" at bounding box center [138, 179] width 112 height 12
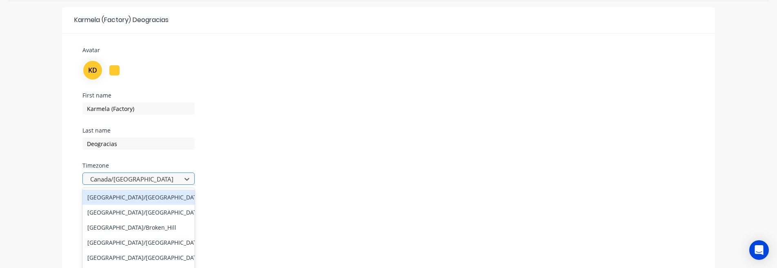
scroll to position [59, 0]
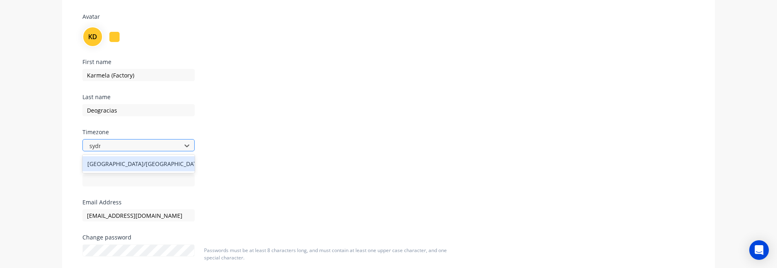
type input "sydney"
click at [127, 159] on div "[GEOGRAPHIC_DATA]/[GEOGRAPHIC_DATA]" at bounding box center [138, 163] width 112 height 15
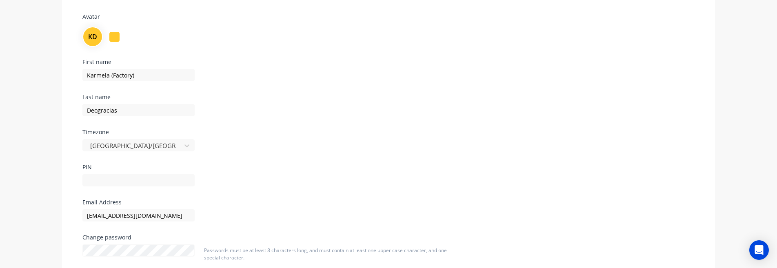
click at [278, 162] on div "Timezone Australia/Sydney" at bounding box center [180, 146] width 196 height 35
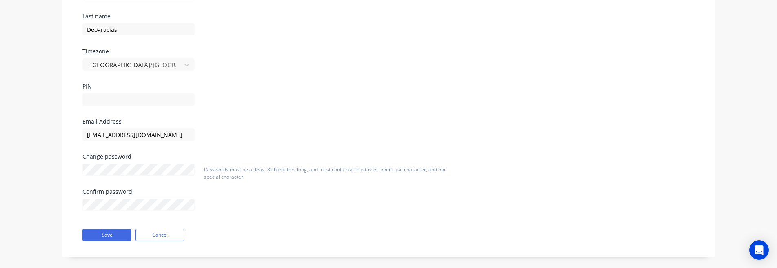
scroll to position [150, 0]
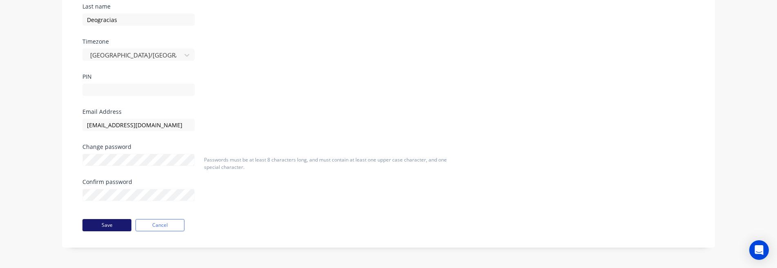
click at [123, 226] on button "Save" at bounding box center [106, 225] width 49 height 12
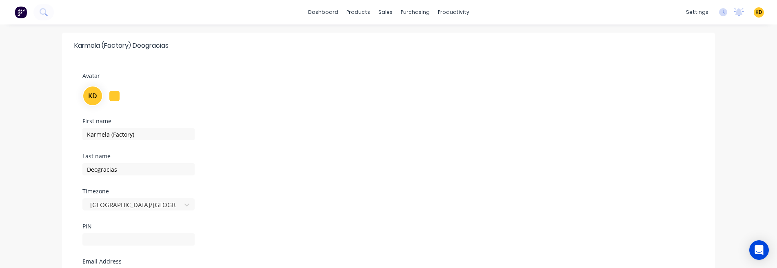
click at [754, 12] on div "KD MYOB Testing C&S L/Lo Karmela (Factory) Deogracias Administrator Profile Sig…" at bounding box center [758, 12] width 10 height 10
click at [761, 11] on span "KD" at bounding box center [758, 12] width 7 height 7
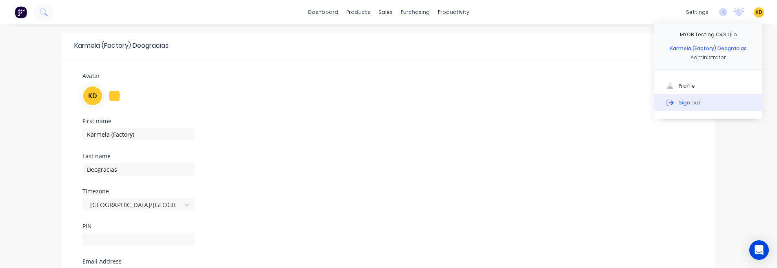
click at [724, 106] on button "Sign out" at bounding box center [708, 102] width 108 height 16
